Goal: Navigation & Orientation: Understand site structure

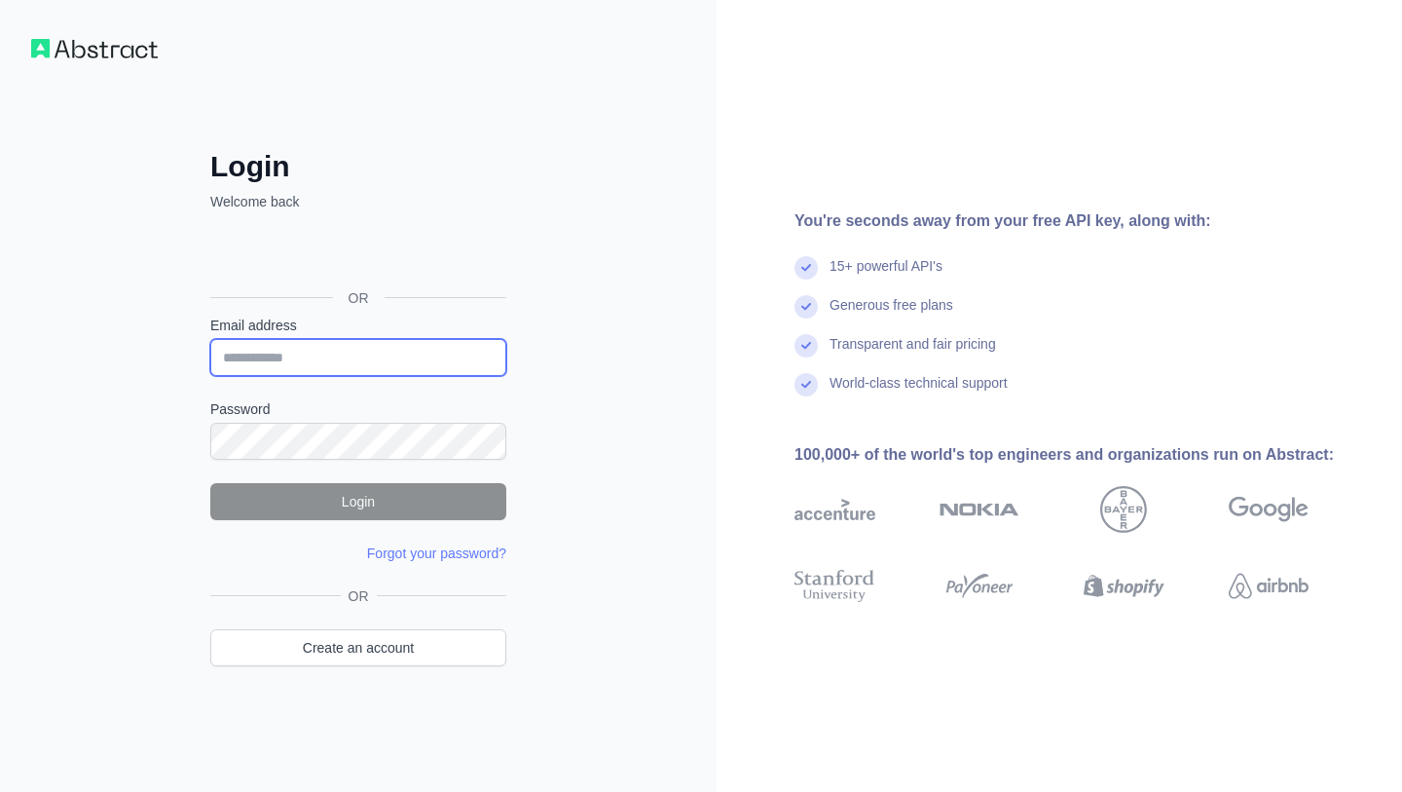
click at [386, 355] on input "Email address" at bounding box center [358, 357] width 296 height 37
type input "**********"
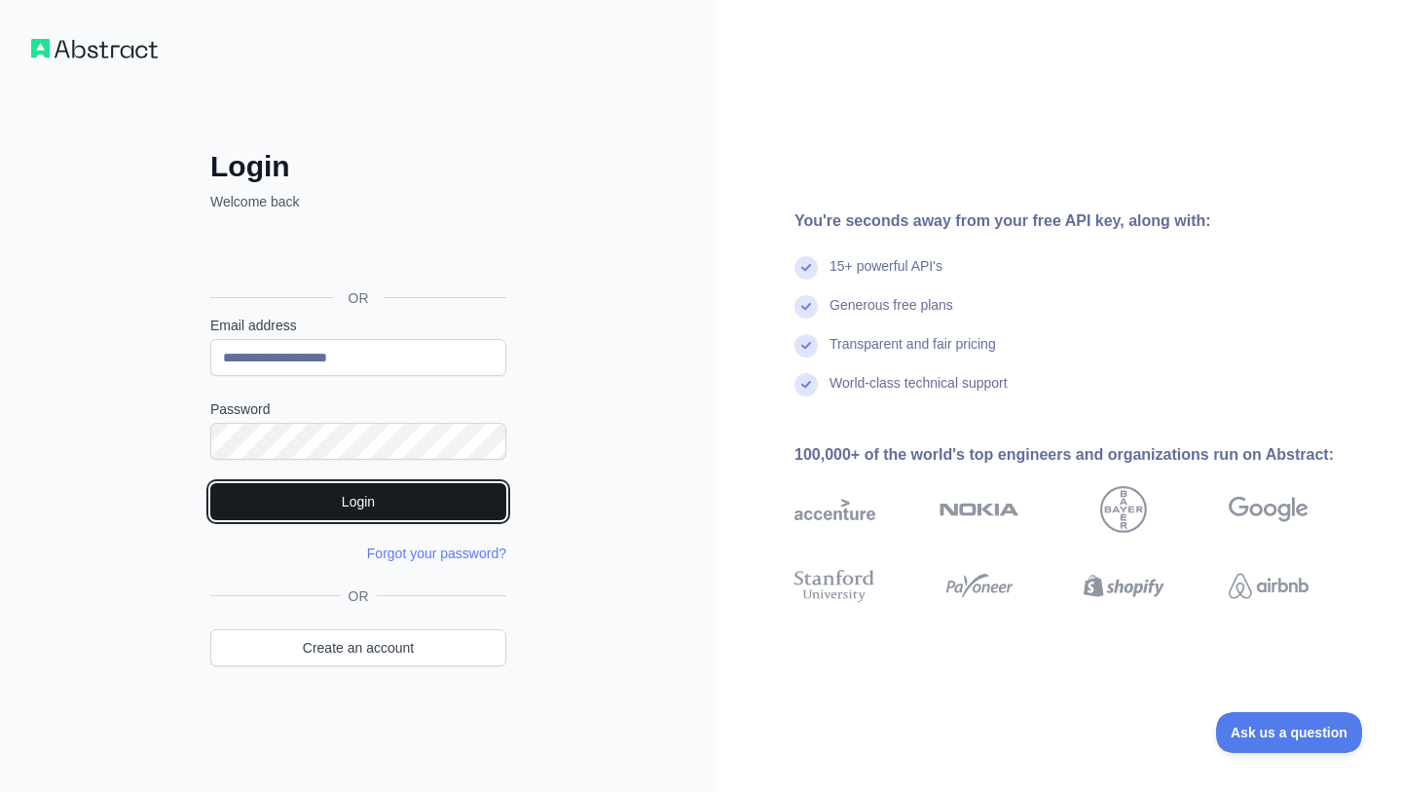
click at [404, 503] on button "Login" at bounding box center [358, 501] width 296 height 37
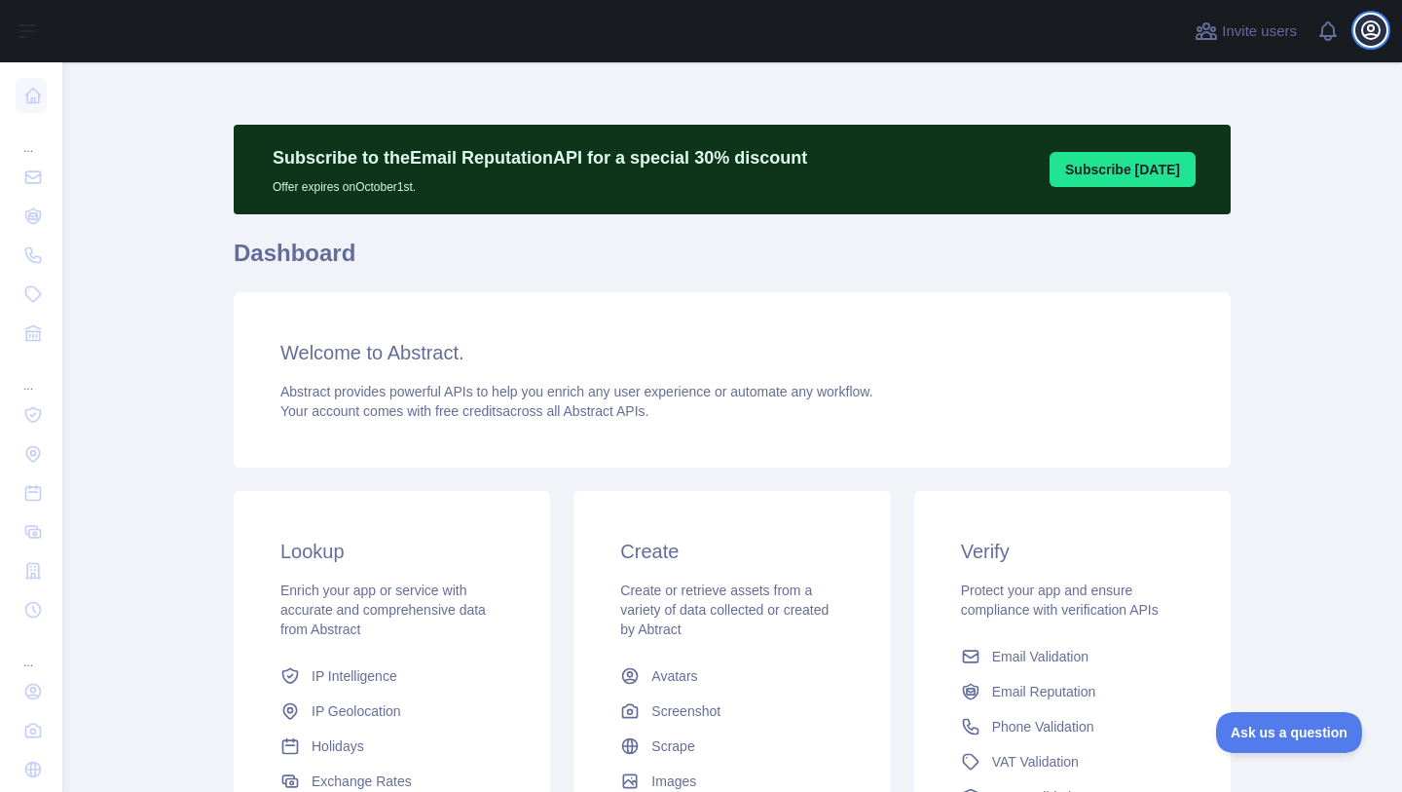
click at [1371, 36] on icon "button" at bounding box center [1370, 29] width 23 height 23
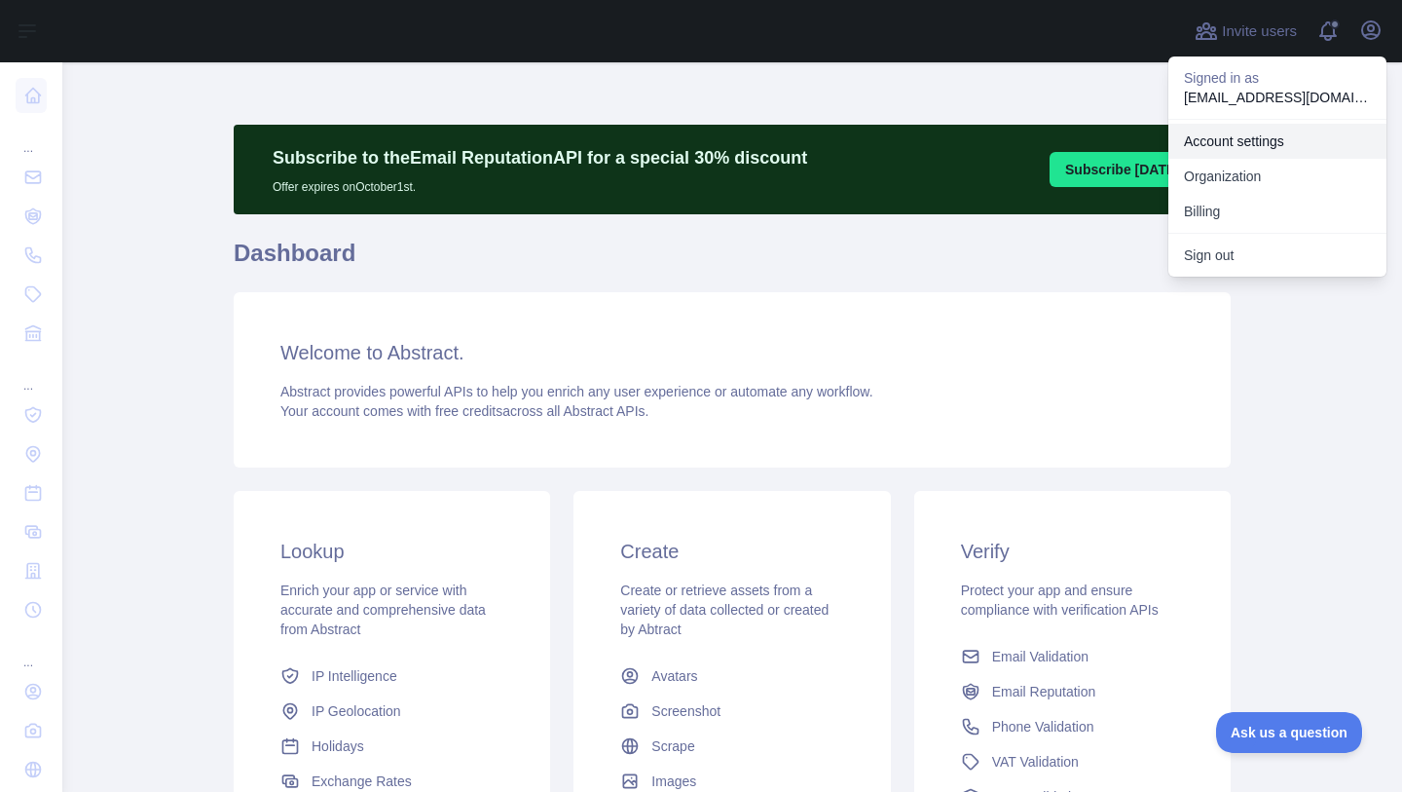
click at [1209, 148] on link "Account settings" at bounding box center [1277, 141] width 218 height 35
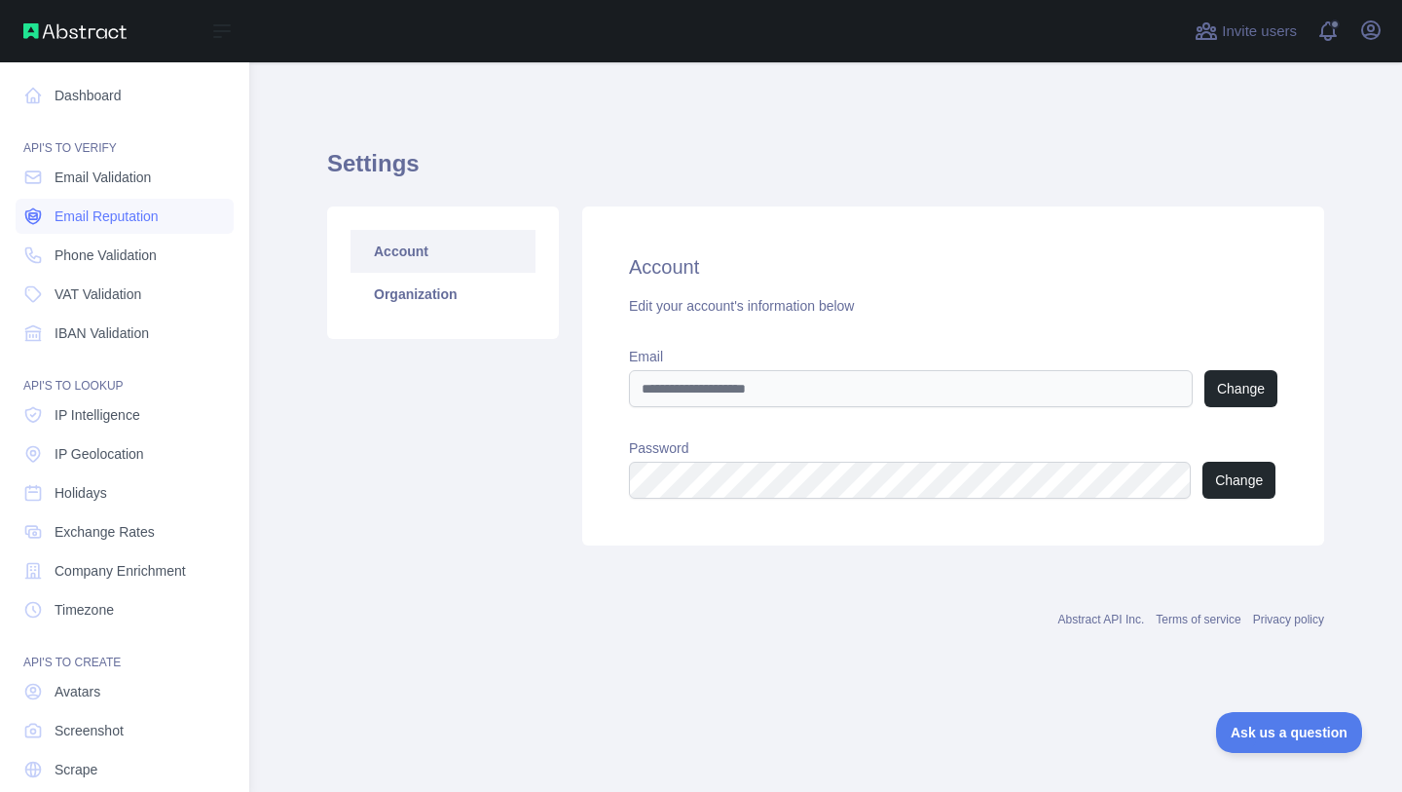
click at [94, 222] on span "Email Reputation" at bounding box center [107, 215] width 104 height 19
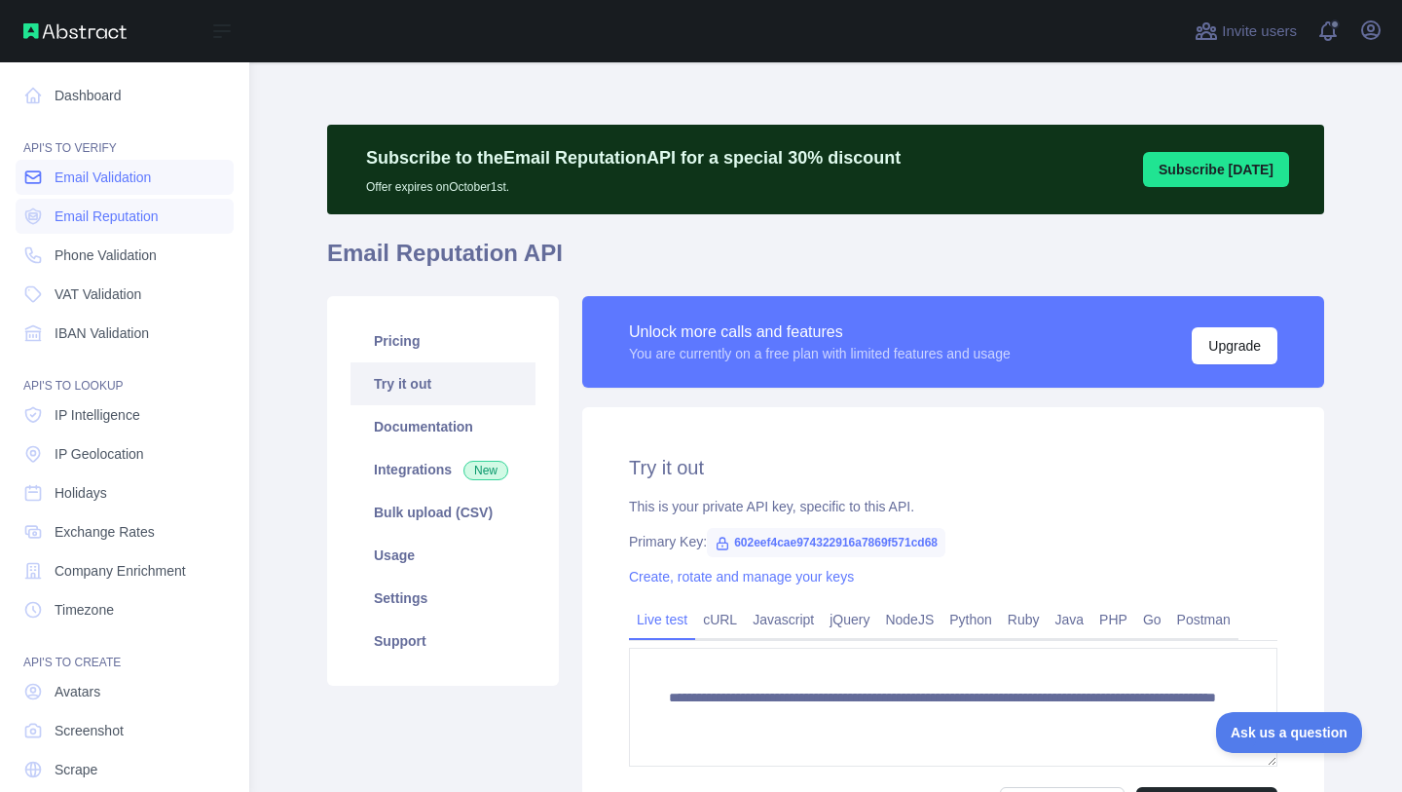
click at [82, 176] on span "Email Validation" at bounding box center [103, 176] width 96 height 19
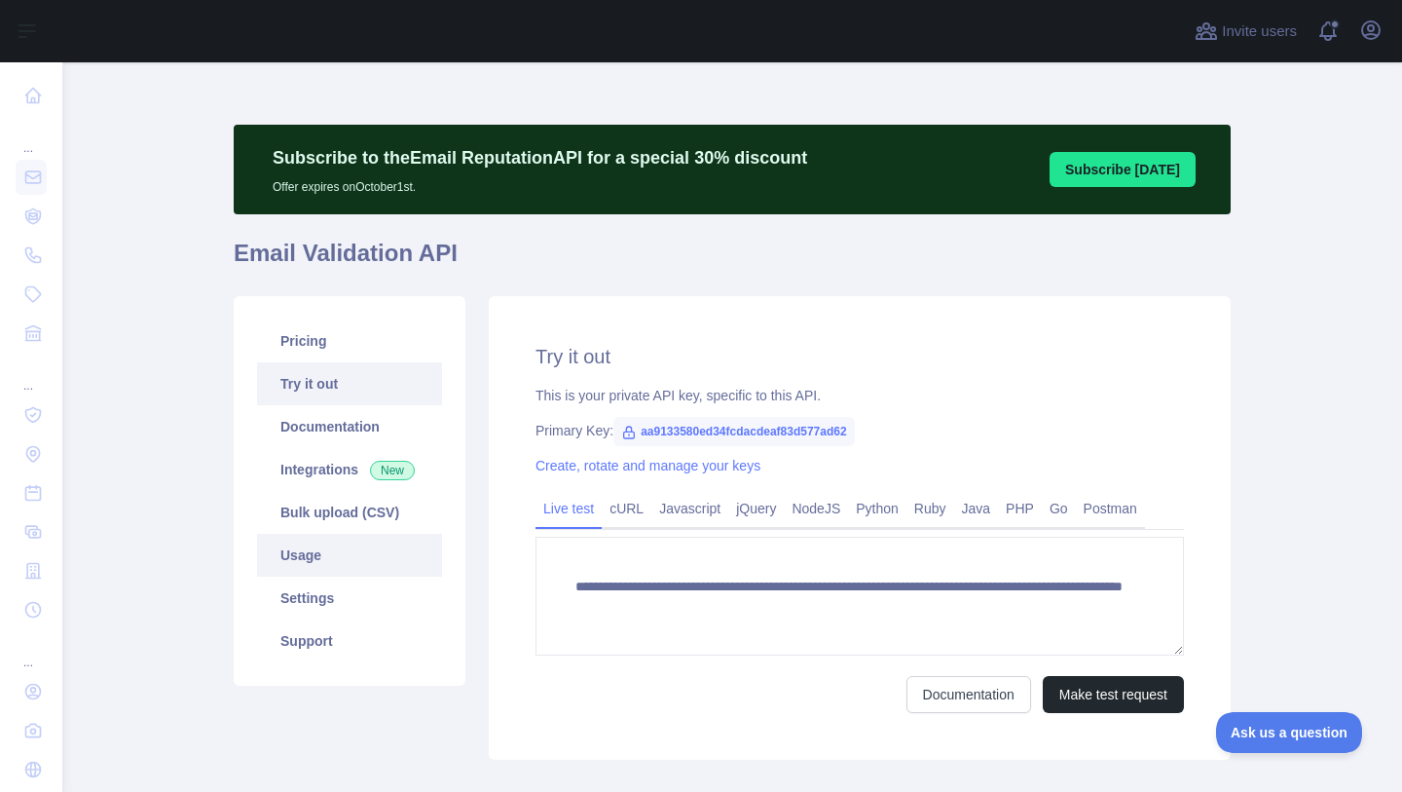
click at [317, 551] on link "Usage" at bounding box center [349, 555] width 185 height 43
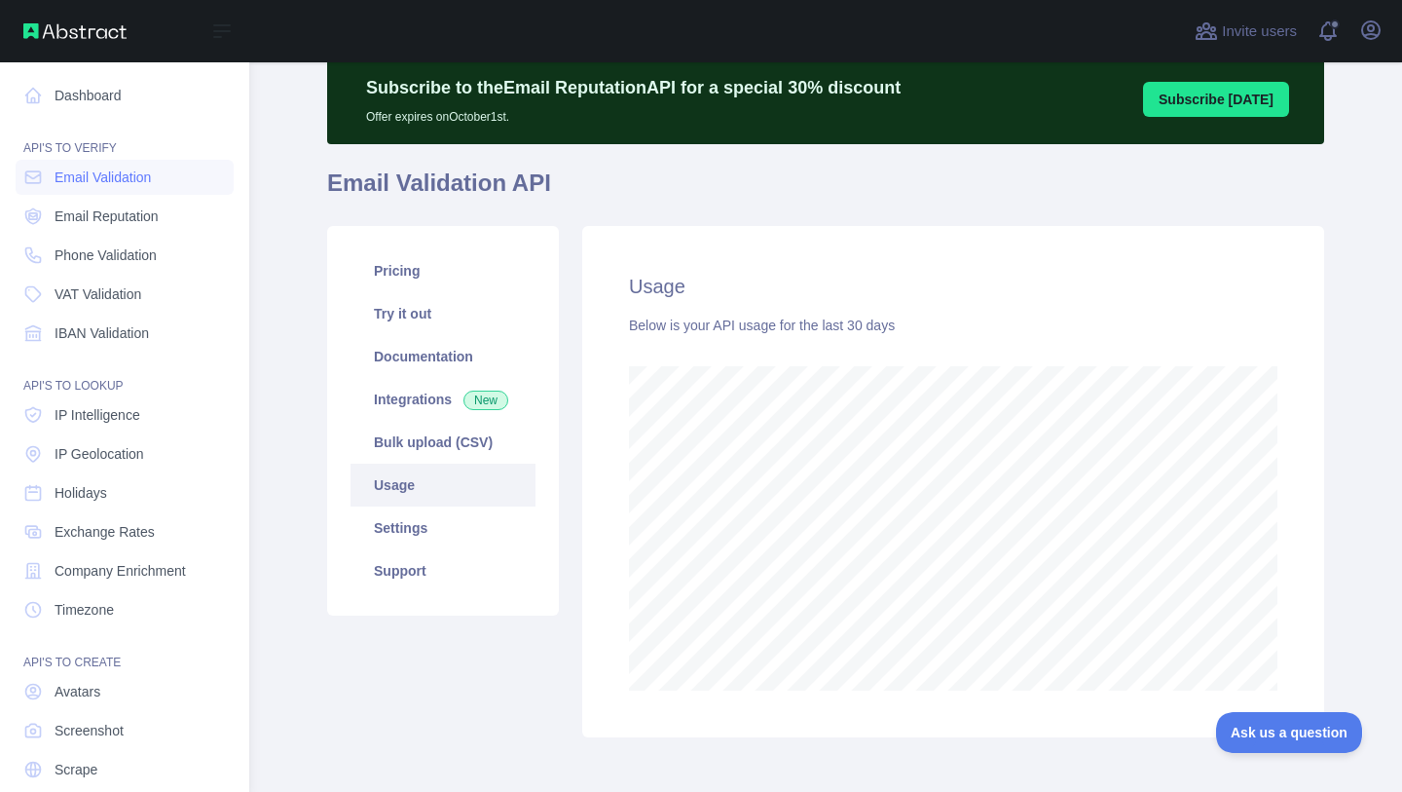
scroll to position [972860, 972451]
click at [92, 251] on span "Phone Validation" at bounding box center [106, 254] width 102 height 19
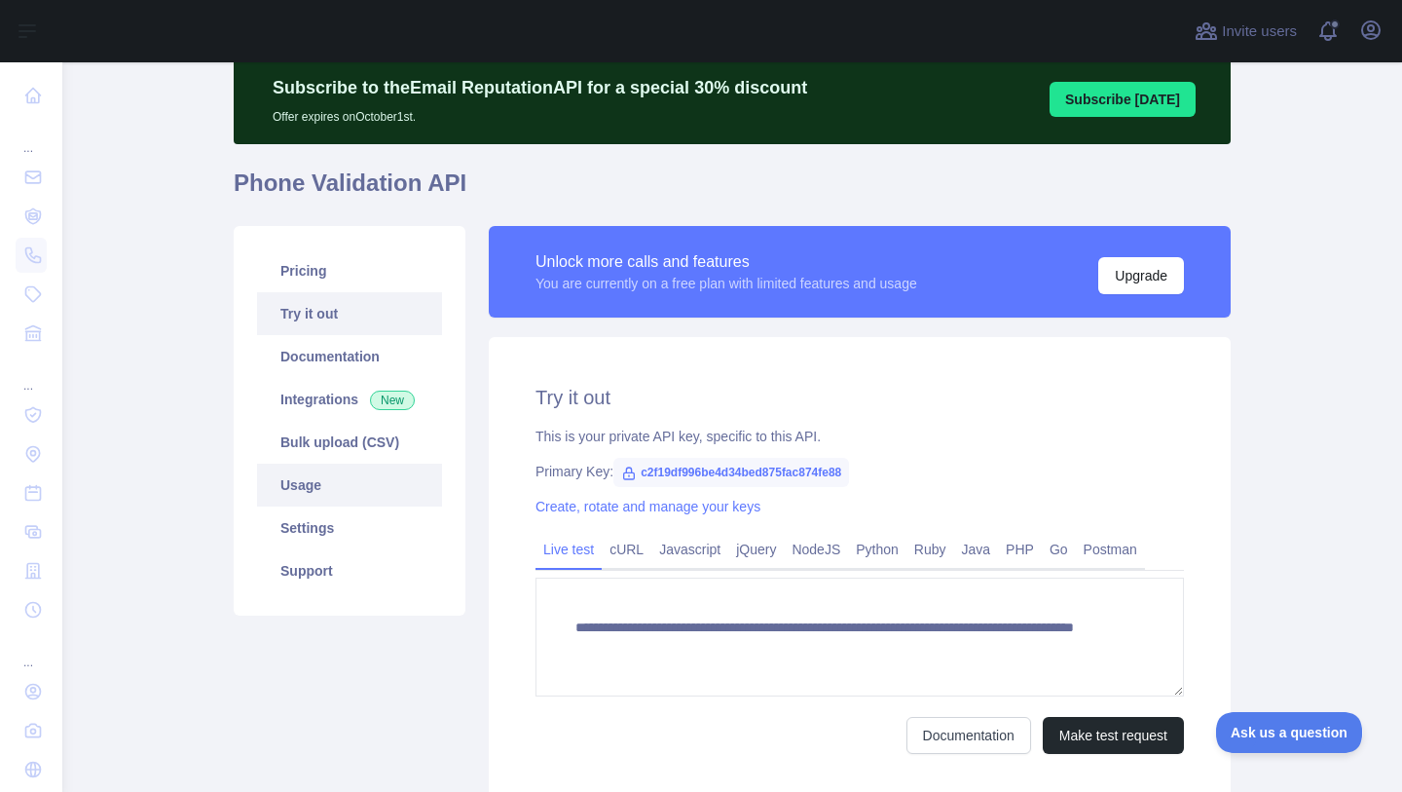
click at [327, 487] on link "Usage" at bounding box center [349, 484] width 185 height 43
